Goal: Task Accomplishment & Management: Complete application form

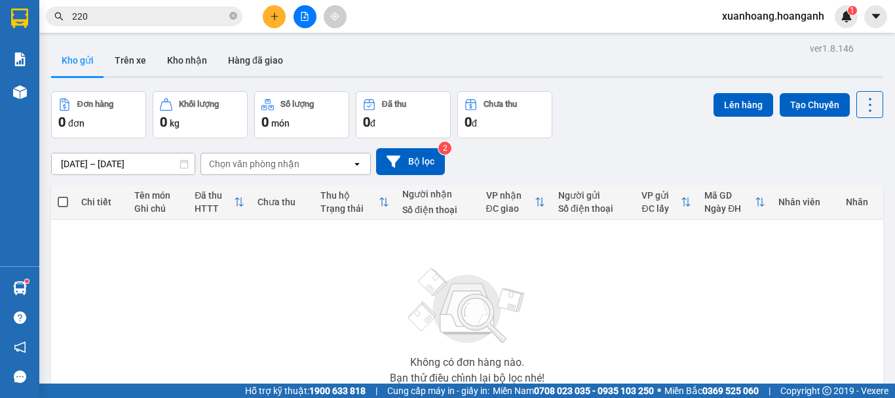
click at [134, 20] on input "220" at bounding box center [149, 16] width 155 height 14
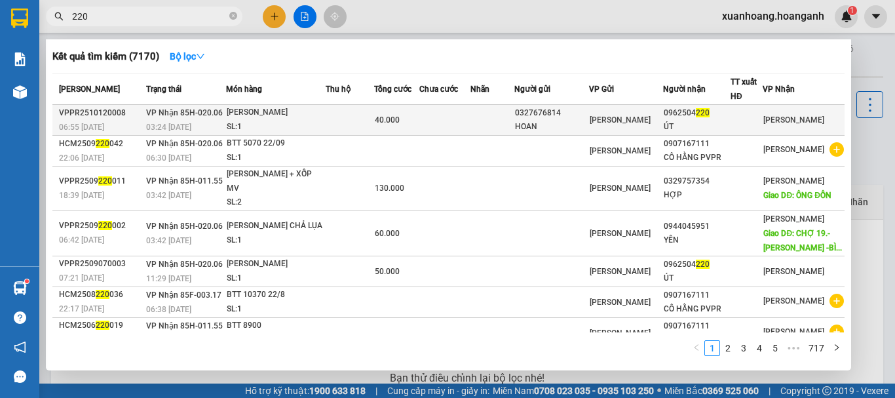
click at [192, 119] on td "[PERSON_NAME] 85H-020.06 03:24 [DATE]" at bounding box center [184, 120] width 83 height 31
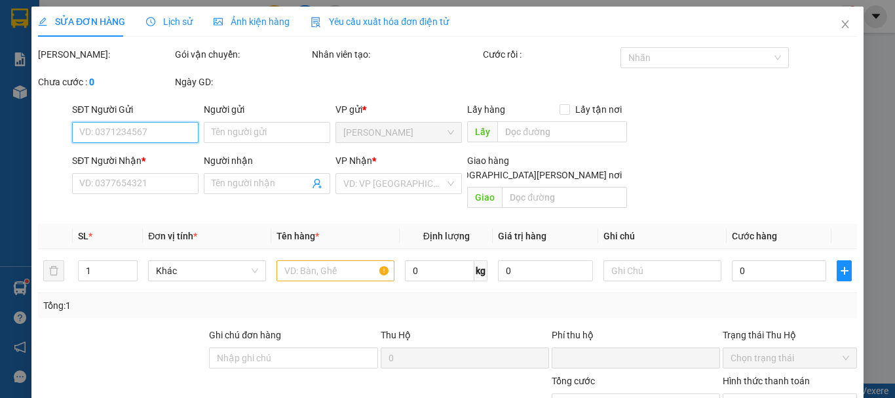
type input "0327676814"
type input "HOAN"
type input "0962504220"
type input "ÚT"
type input "0"
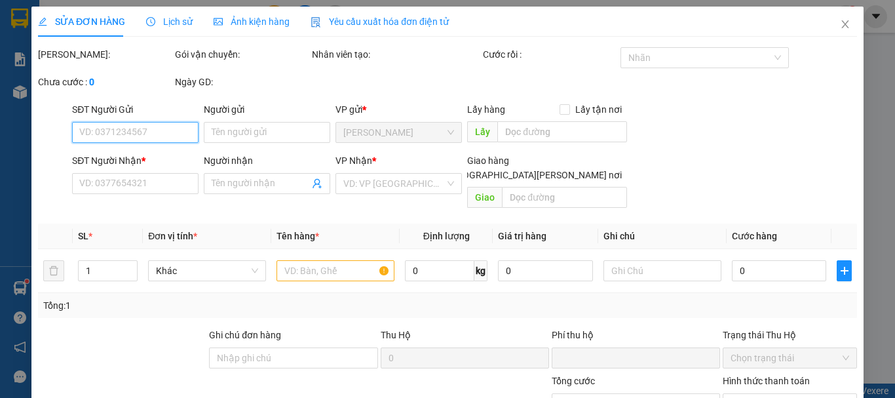
type input "40.000"
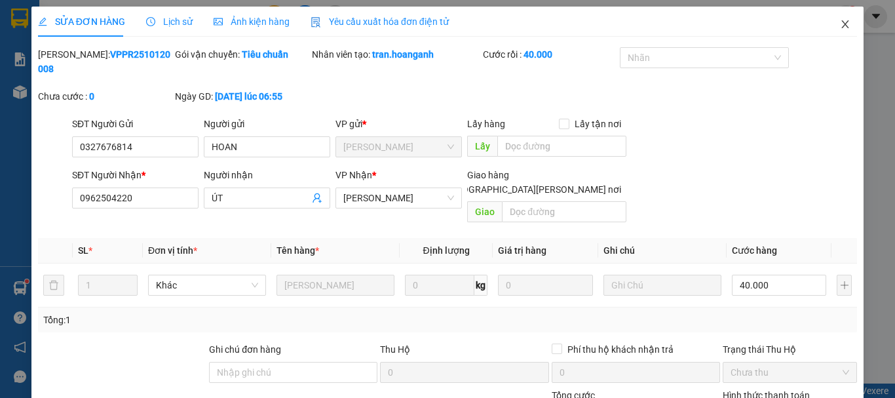
click at [842, 22] on icon "close" at bounding box center [845, 24] width 7 height 8
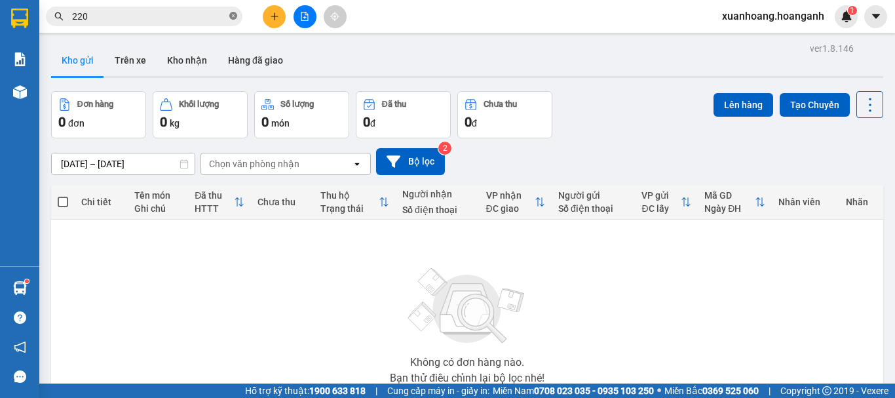
click at [234, 16] on icon "close-circle" at bounding box center [233, 16] width 8 height 8
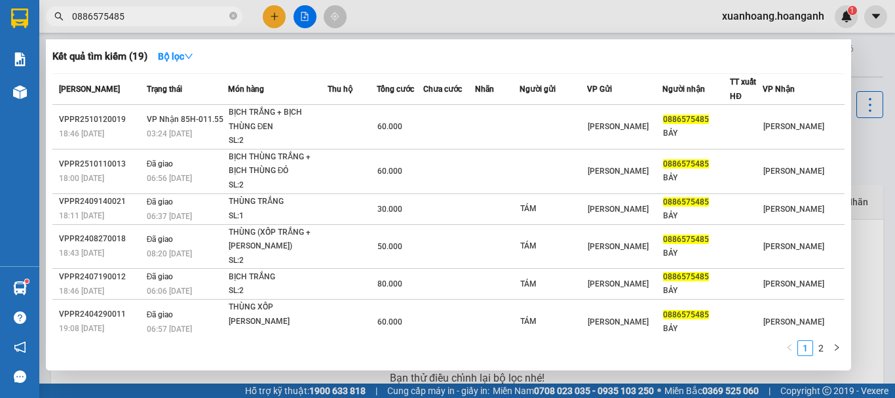
type input "0886575485"
click at [306, 132] on div "BỊCH TRẮNG + BỊCH THÙNG ĐEN" at bounding box center [278, 119] width 98 height 28
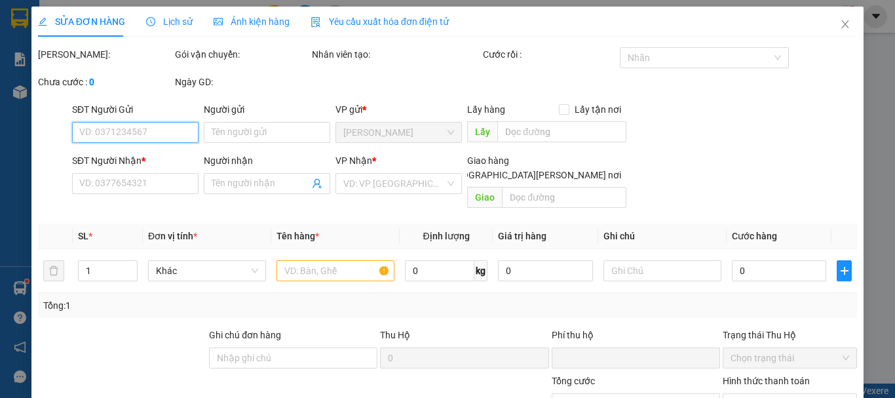
type input "0886575485"
type input "BẢY"
type input "0"
type input "60.000"
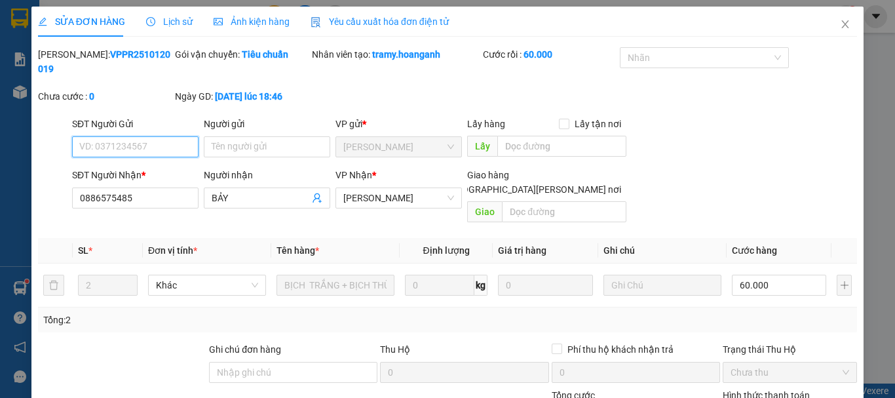
scroll to position [130, 0]
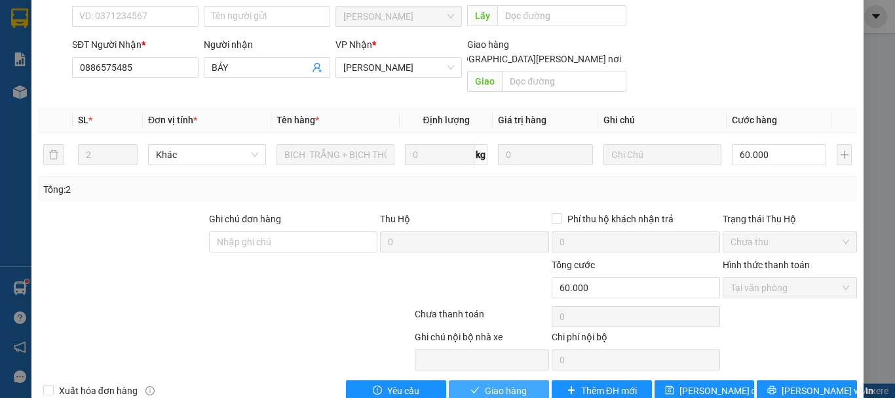
click at [489, 383] on span "Giao hàng" at bounding box center [506, 390] width 42 height 14
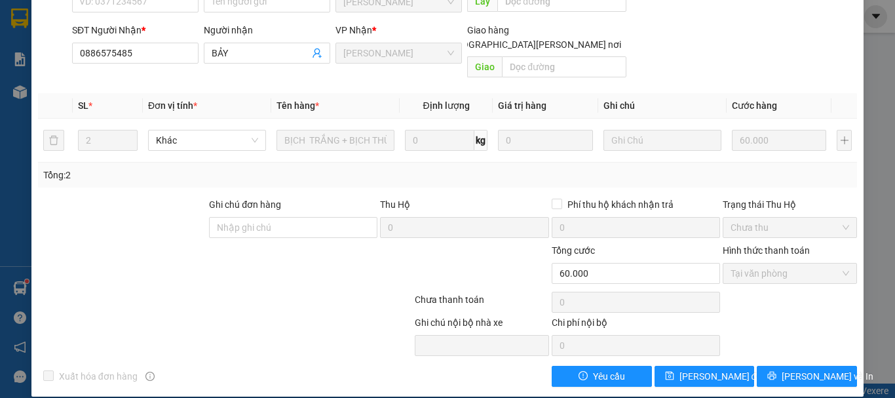
scroll to position [0, 0]
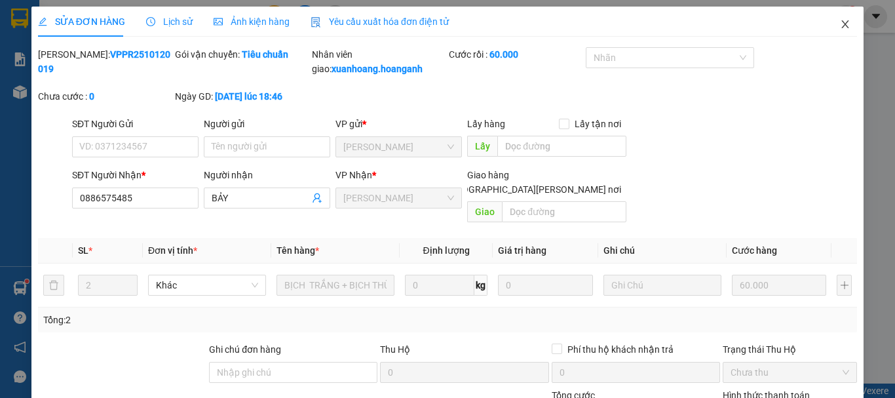
click at [840, 26] on icon "close" at bounding box center [845, 24] width 10 height 10
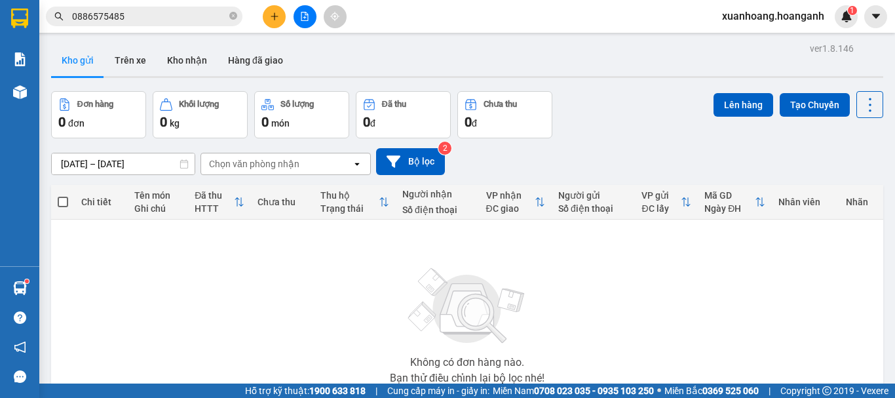
click at [146, 10] on input "0886575485" at bounding box center [149, 16] width 155 height 14
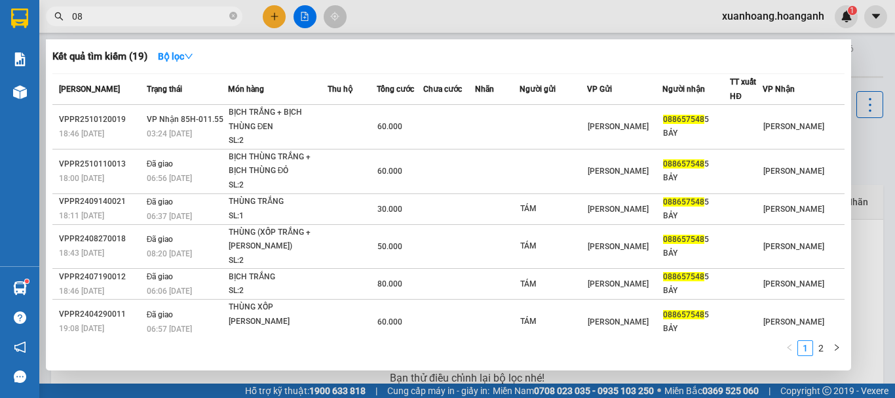
type input "0"
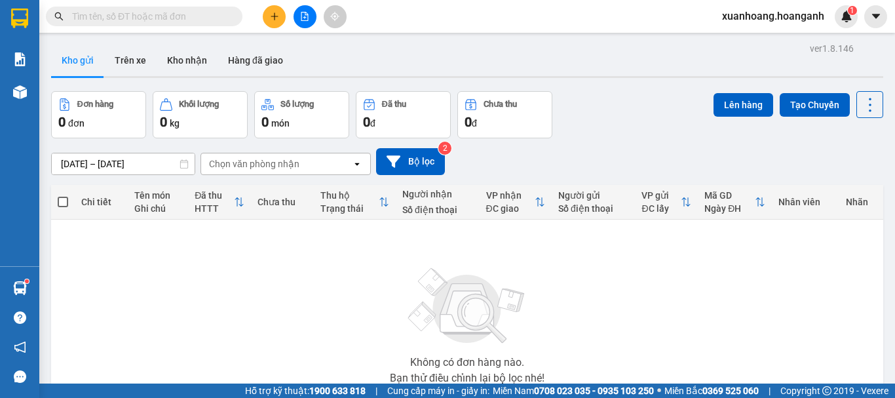
type input "="
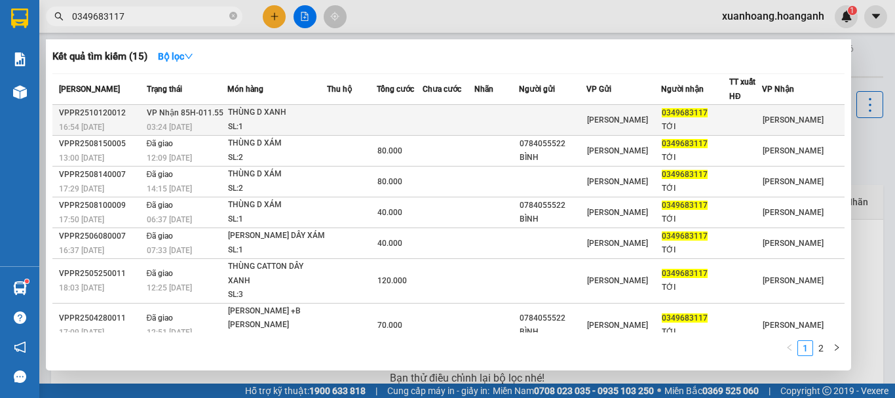
type input "0349683117"
click at [234, 126] on div "SL: 1" at bounding box center [277, 127] width 98 height 14
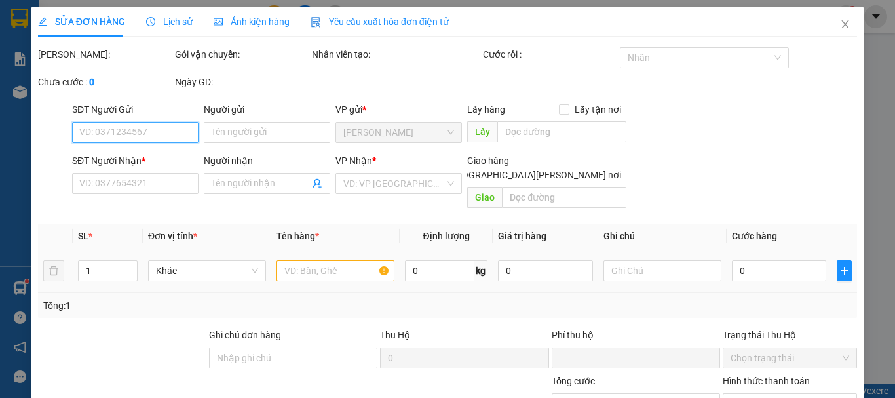
scroll to position [130, 0]
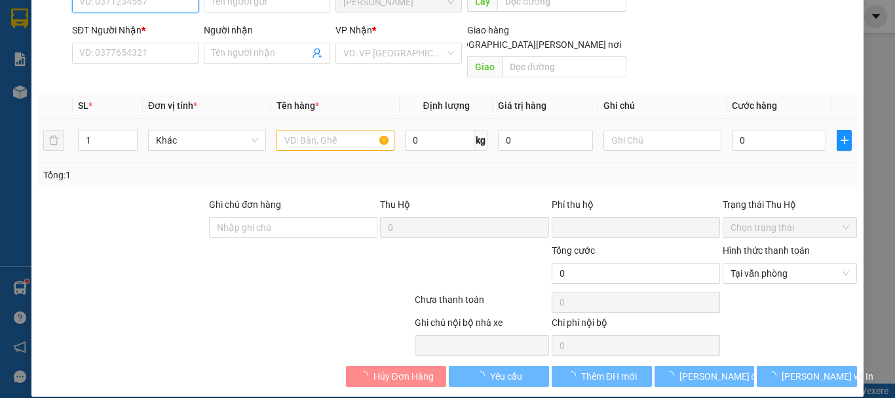
type input "0349683117"
type input "TỚI"
type input "0"
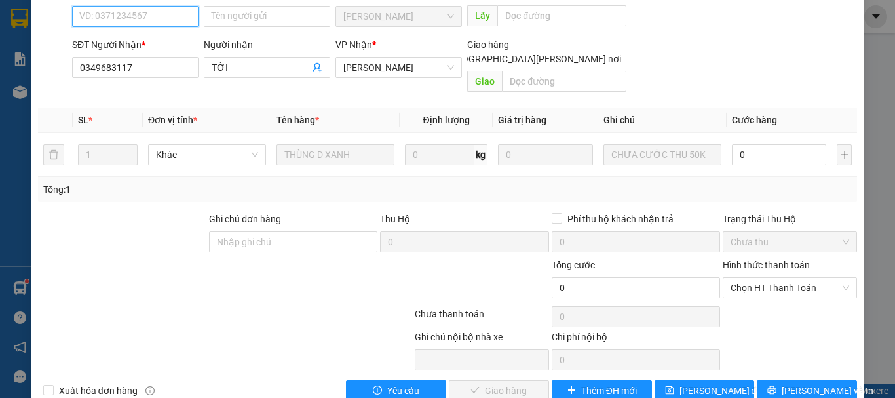
scroll to position [0, 0]
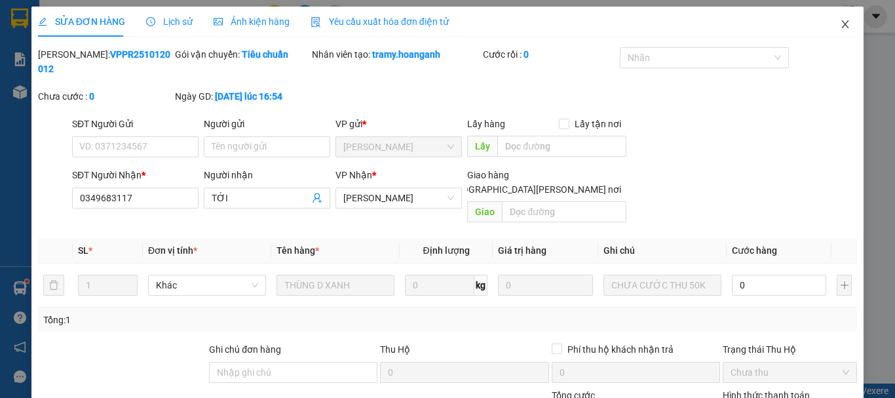
click at [840, 26] on icon "close" at bounding box center [845, 24] width 10 height 10
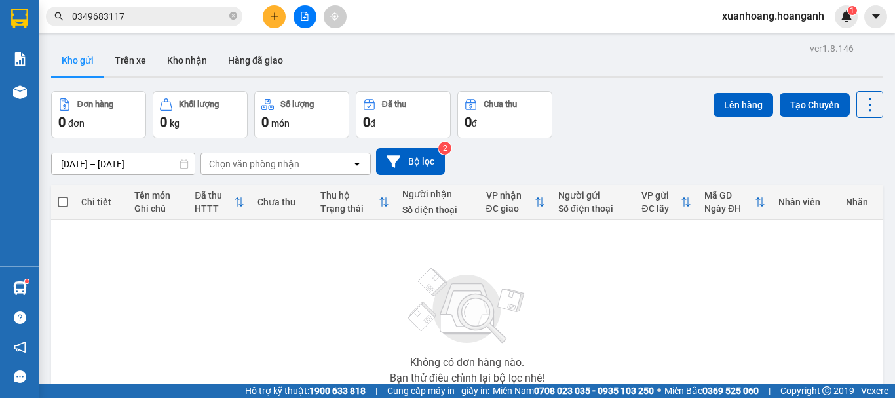
click at [178, 26] on span "0349683117" at bounding box center [144, 17] width 197 height 20
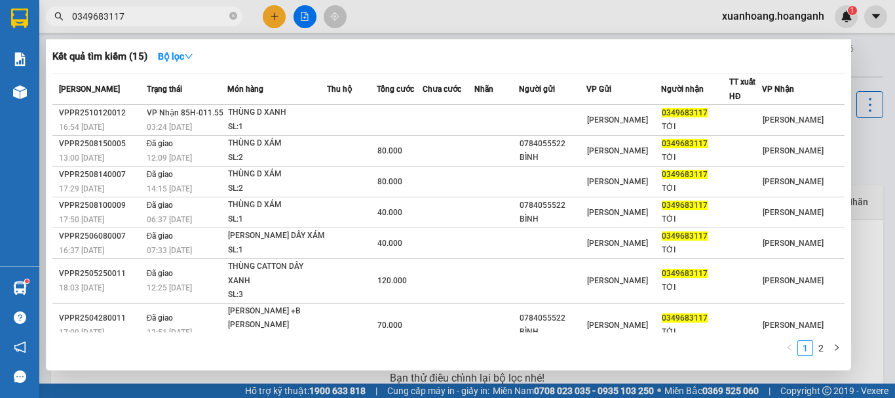
click at [176, 12] on input "0349683117" at bounding box center [149, 16] width 155 height 14
click at [229, 16] on icon "close-circle" at bounding box center [233, 16] width 8 height 8
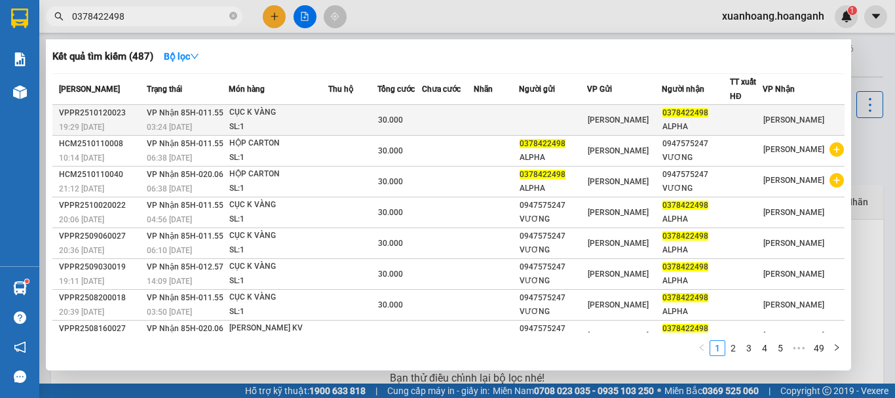
type input "0378422498"
click at [290, 121] on div "SL: 1" at bounding box center [278, 127] width 98 height 14
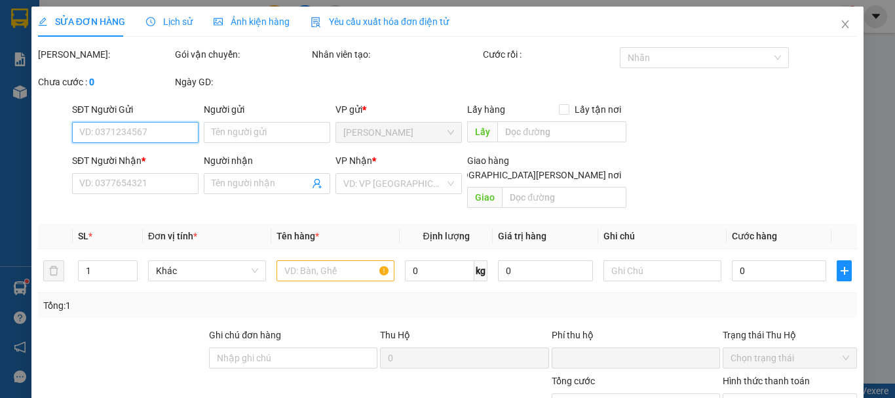
type input "0378422498"
type input "ALPHA"
type input "0"
type input "30.000"
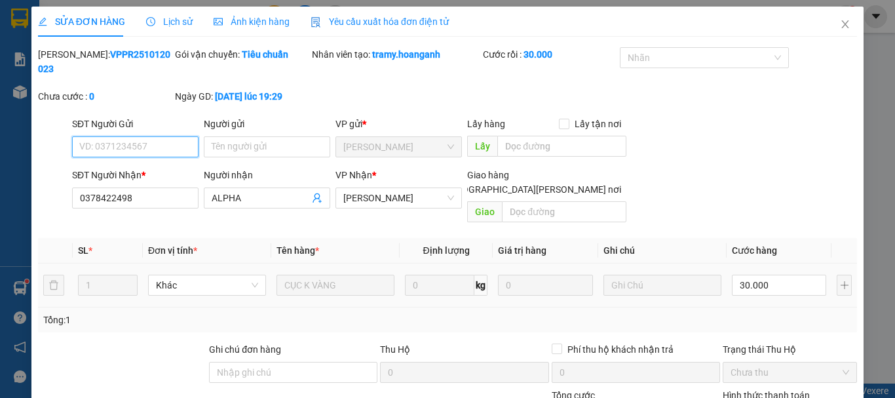
scroll to position [130, 0]
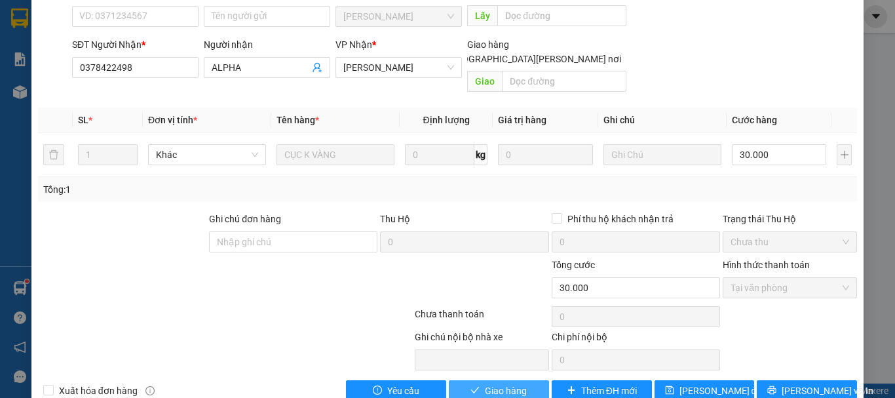
click at [506, 383] on span "Giao hàng" at bounding box center [506, 390] width 42 height 14
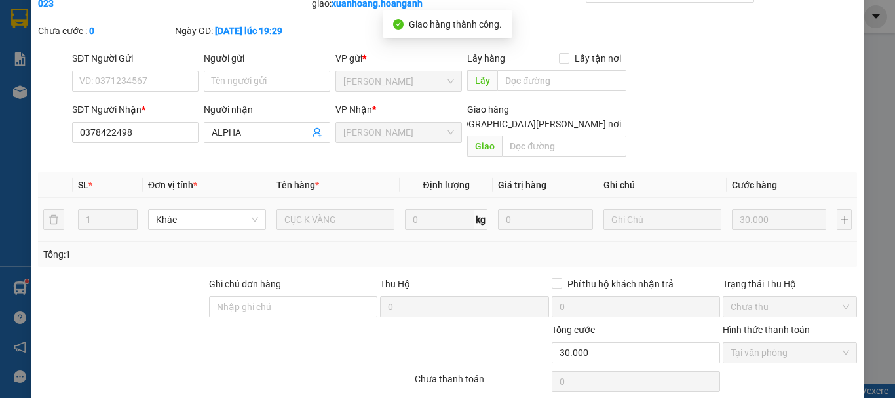
scroll to position [0, 0]
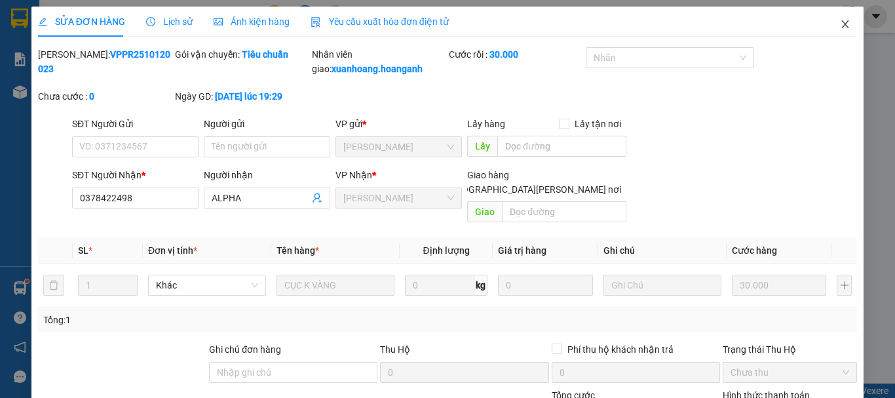
click at [842, 28] on icon "close" at bounding box center [845, 24] width 7 height 8
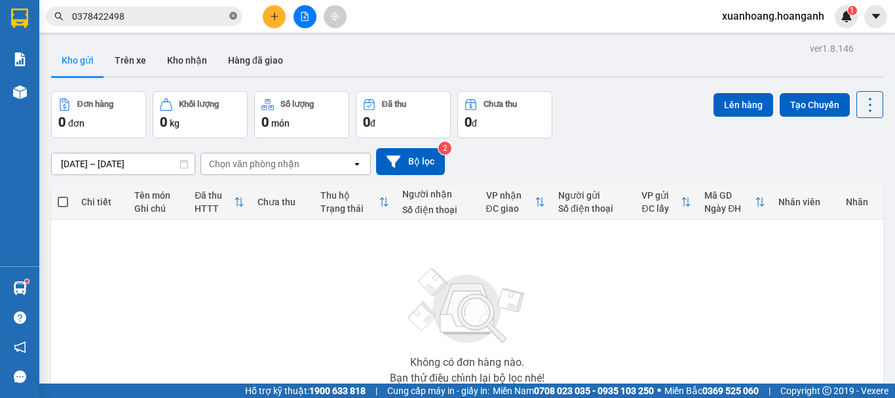
click at [233, 16] on icon "close-circle" at bounding box center [233, 16] width 8 height 8
click at [141, 13] on input "text" at bounding box center [149, 16] width 155 height 14
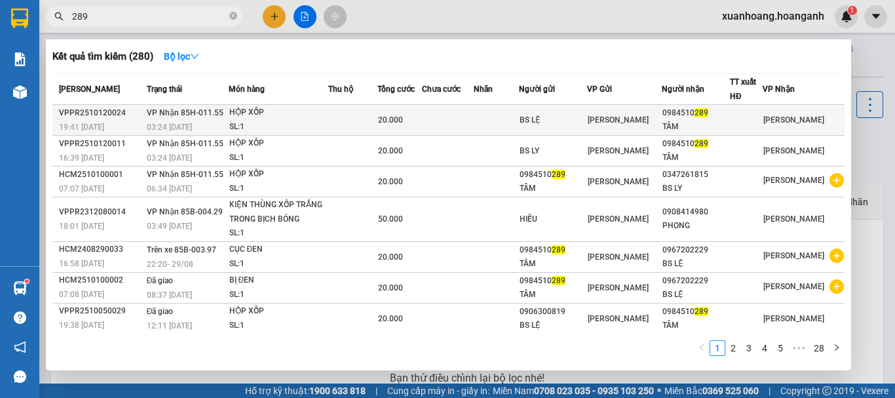
type input "289"
click at [234, 119] on td "HỘP XỐP SL: 1" at bounding box center [279, 120] width 100 height 31
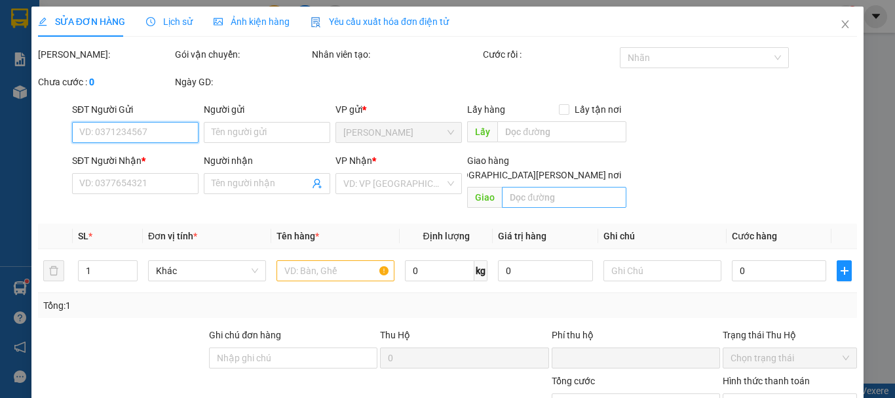
type input "BS LỆ"
type input "0984510289"
type input "TÂM"
type input "0"
type input "20.000"
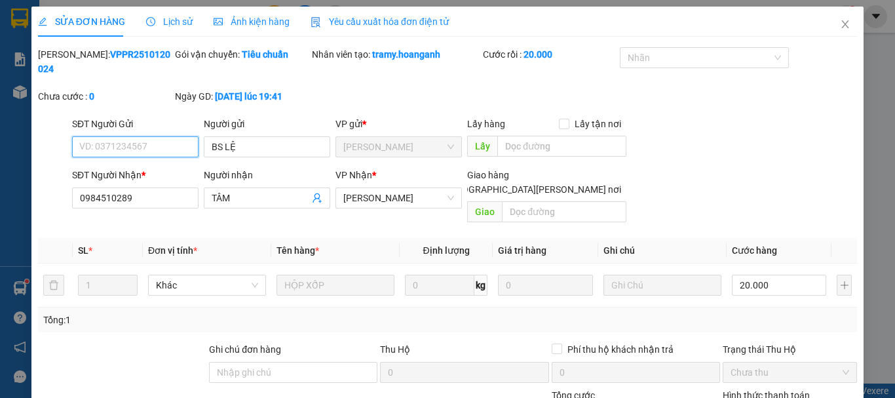
scroll to position [130, 0]
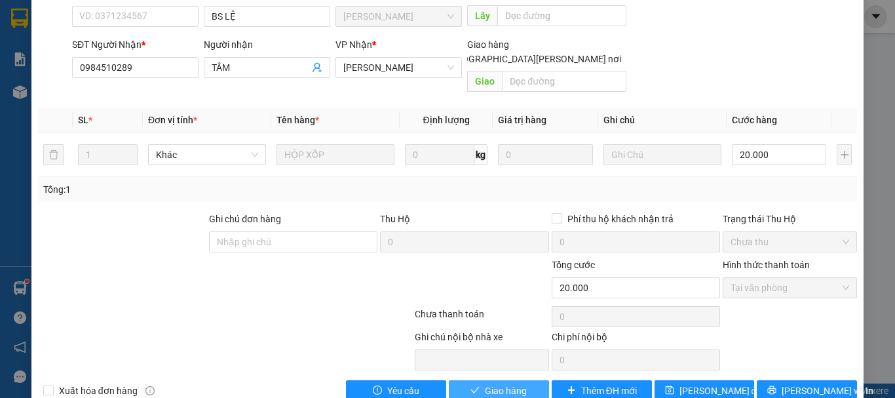
click at [506, 383] on span "Giao hàng" at bounding box center [506, 390] width 42 height 14
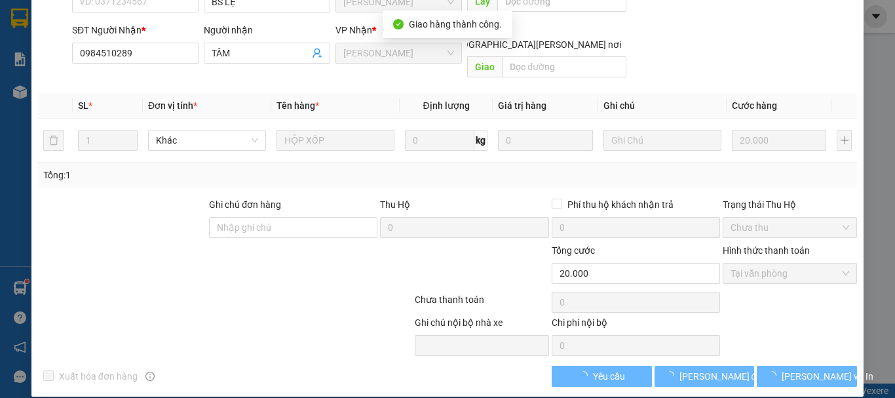
scroll to position [0, 0]
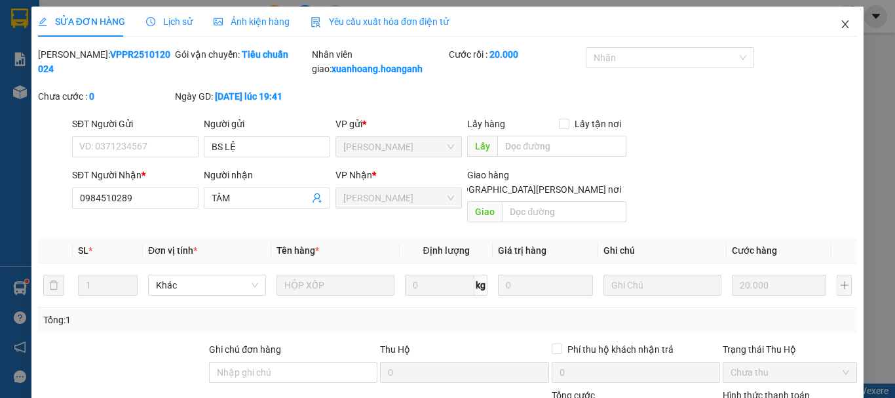
click at [840, 26] on icon "close" at bounding box center [845, 24] width 10 height 10
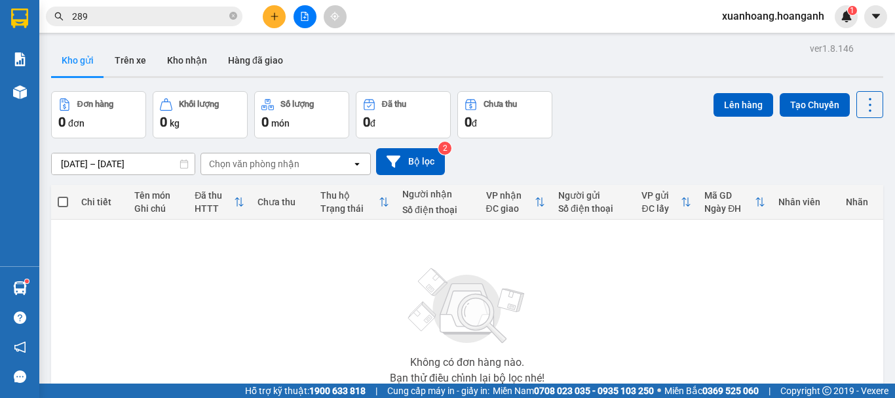
click at [132, 15] on input "289" at bounding box center [149, 16] width 155 height 14
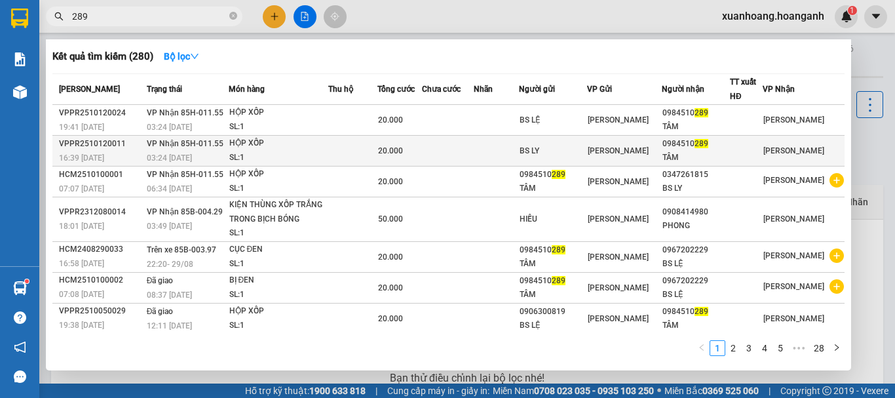
click at [252, 155] on div "SL: 1" at bounding box center [278, 158] width 98 height 14
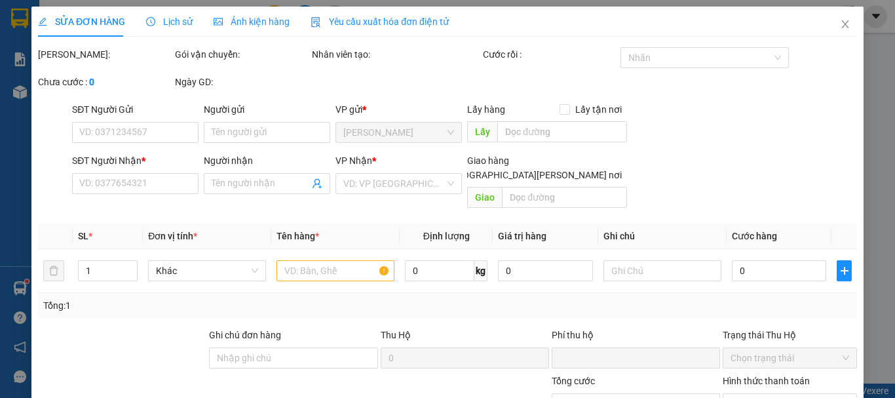
type input "BS LY"
type input "0984510289"
type input "TÂM"
type input "0"
type input "20.000"
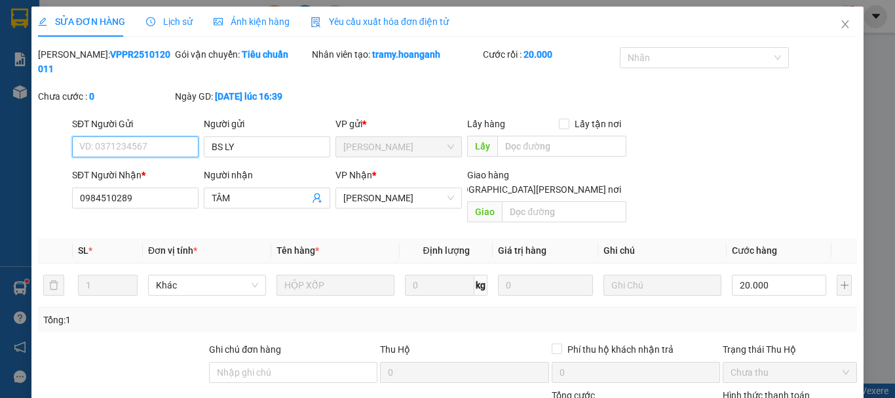
scroll to position [130, 0]
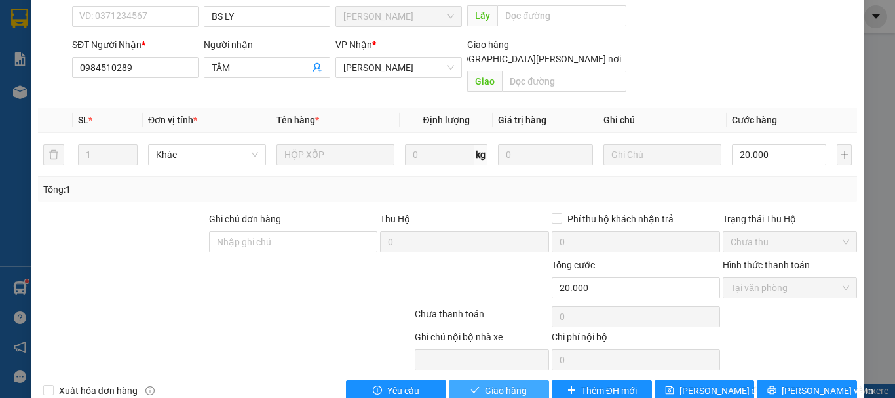
click at [506, 383] on span "Giao hàng" at bounding box center [506, 390] width 42 height 14
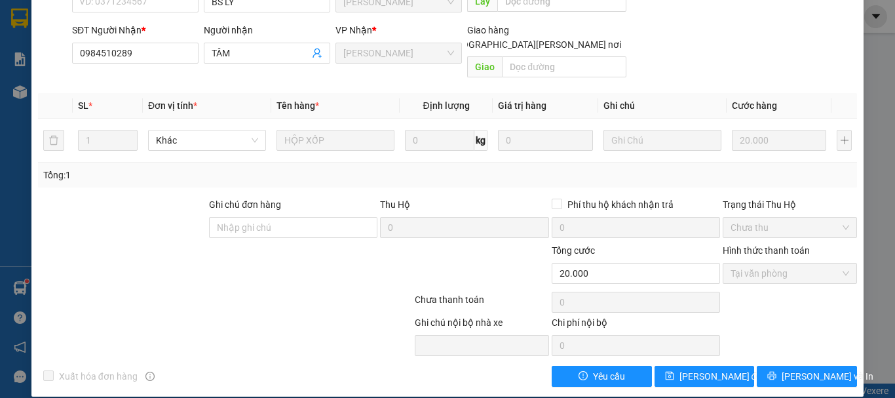
scroll to position [0, 0]
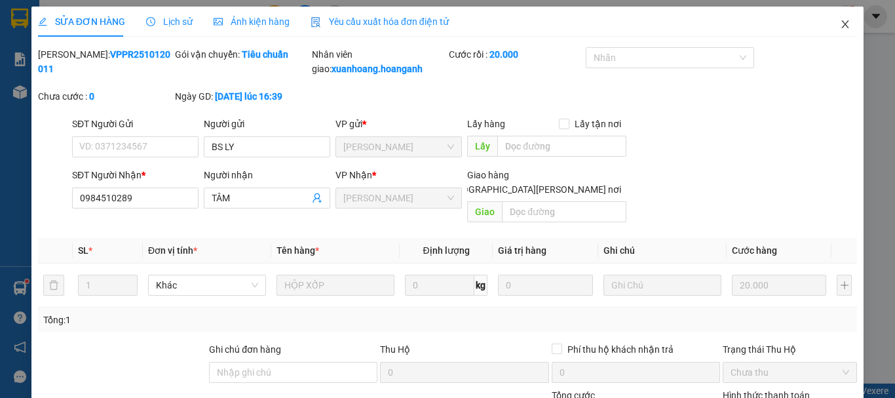
click at [840, 29] on icon "close" at bounding box center [845, 24] width 10 height 10
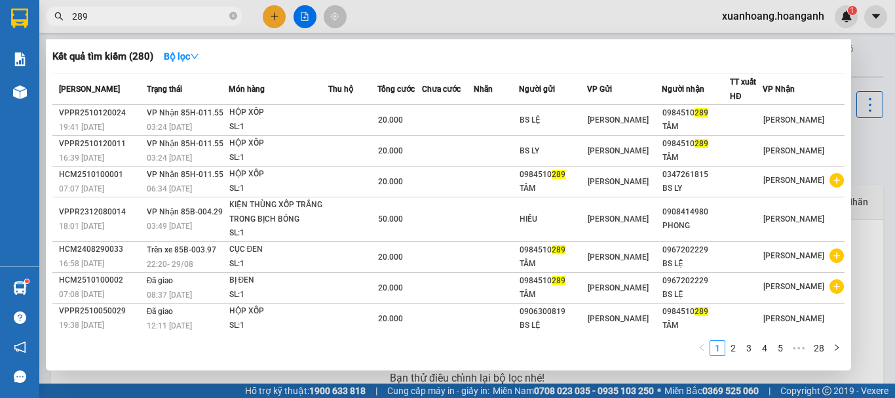
click at [125, 19] on input "289" at bounding box center [149, 16] width 155 height 14
type input "2"
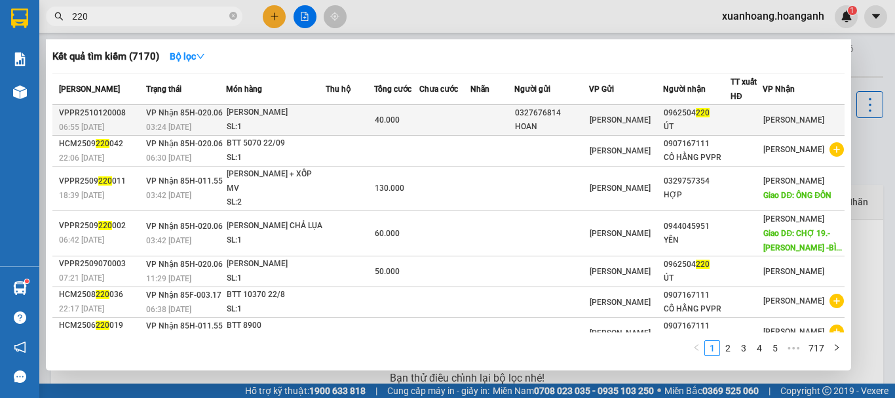
type input "220"
click at [225, 120] on div "03:24 [DATE]" at bounding box center [185, 127] width 79 height 14
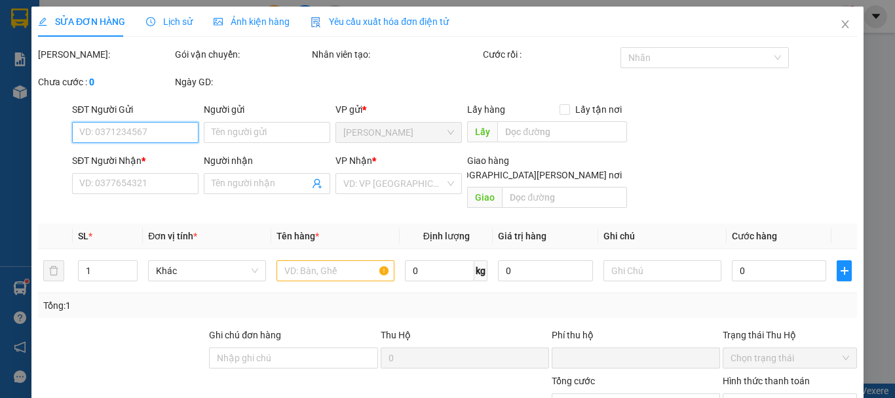
type input "0327676814"
type input "HOAN"
type input "0962504220"
type input "ÚT"
type input "0"
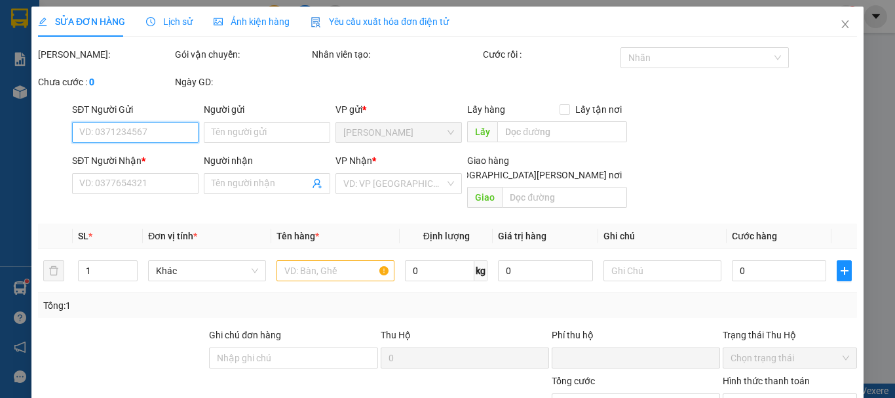
type input "40.000"
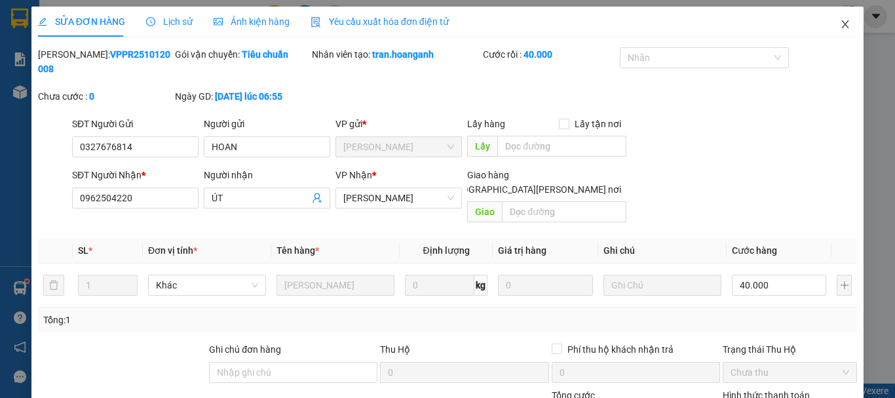
click at [840, 24] on icon "close" at bounding box center [845, 24] width 10 height 10
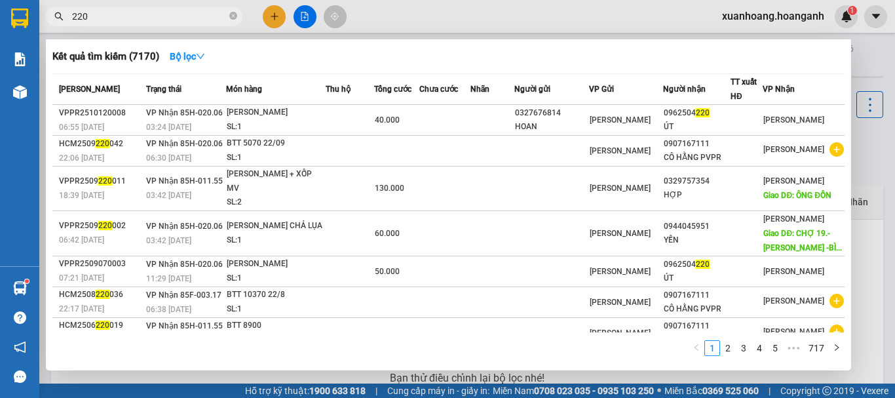
click at [139, 16] on input "220" at bounding box center [149, 16] width 155 height 14
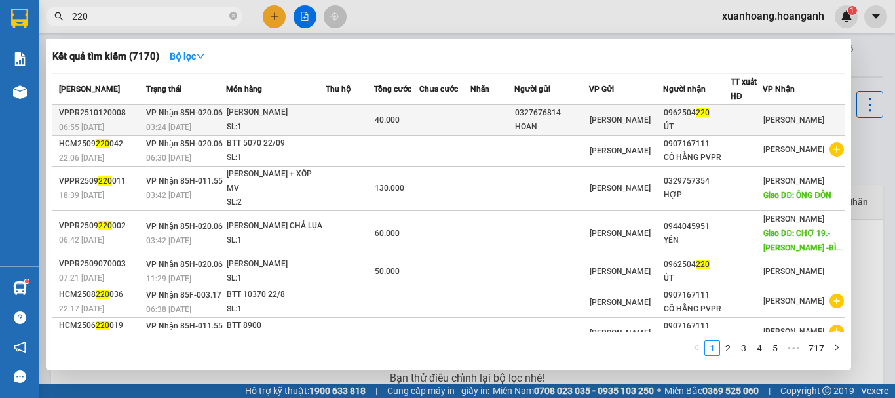
click at [205, 128] on div "03:24 [DATE]" at bounding box center [185, 127] width 79 height 14
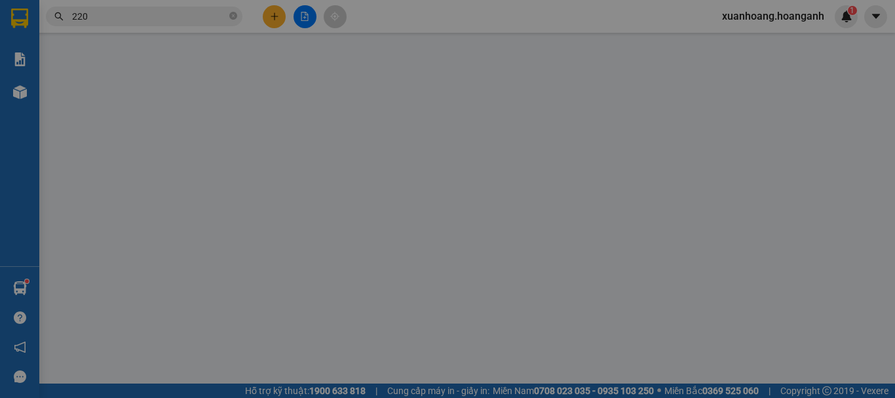
type input "0327676814"
type input "HOAN"
type input "0962504220"
type input "ÚT"
type input "0"
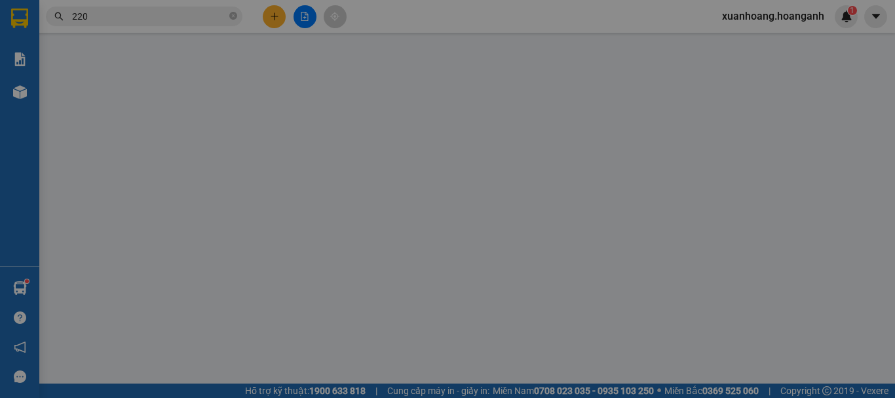
type input "40.000"
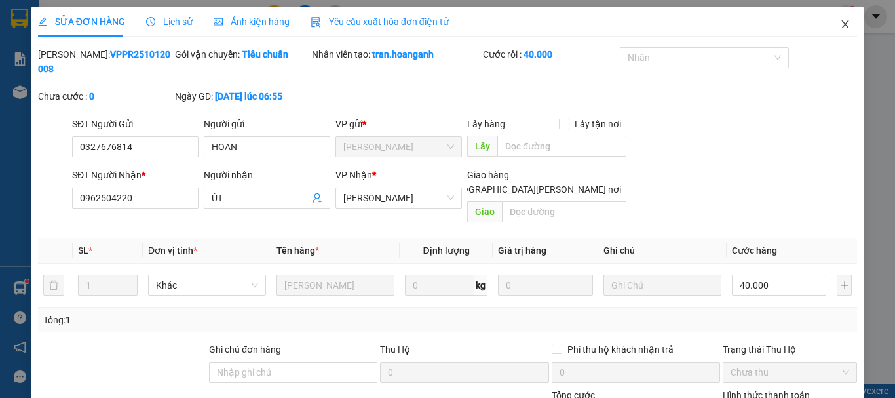
click at [842, 25] on icon "close" at bounding box center [845, 24] width 7 height 8
